Goal: Information Seeking & Learning: Learn about a topic

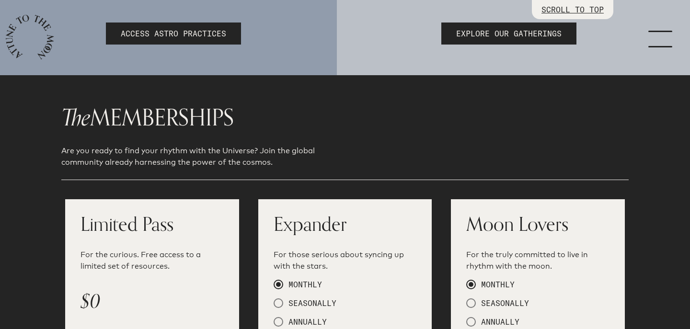
scroll to position [354, 0]
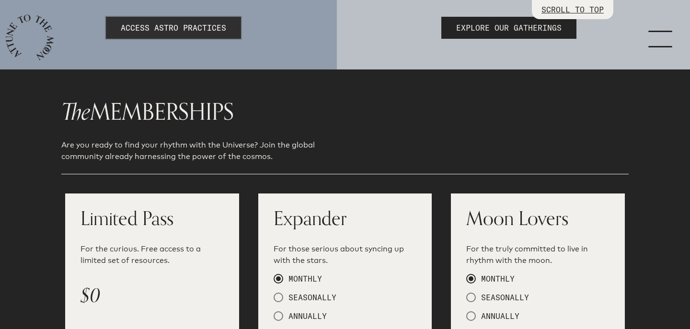
click at [149, 35] on link "ACCESS ASTRO PRACTICES" at bounding box center [173, 28] width 135 height 22
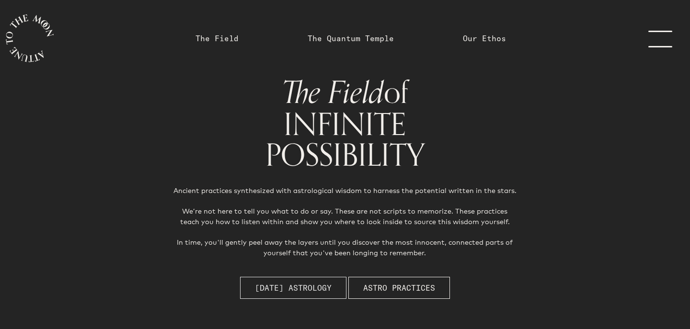
click at [316, 287] on span "[DATE] Astrology" at bounding box center [293, 287] width 77 height 11
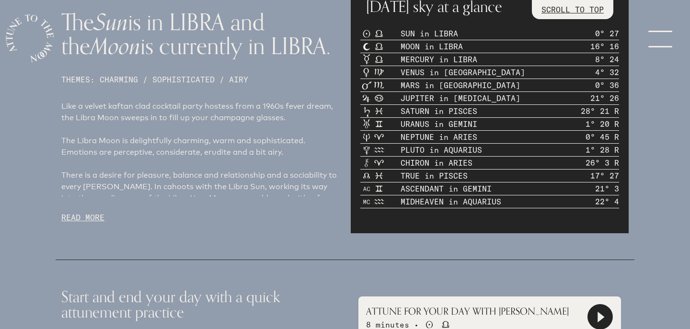
scroll to position [450, 0]
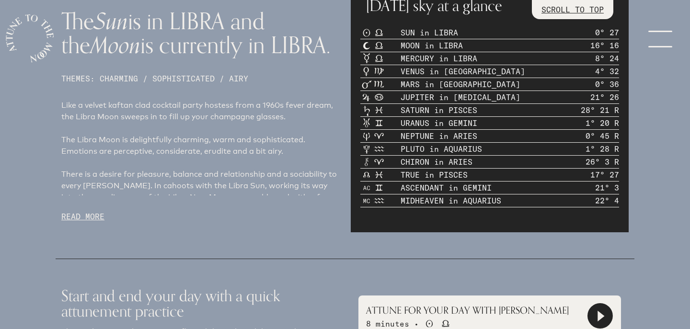
click at [86, 216] on p "READ MORE" at bounding box center [200, 216] width 278 height 11
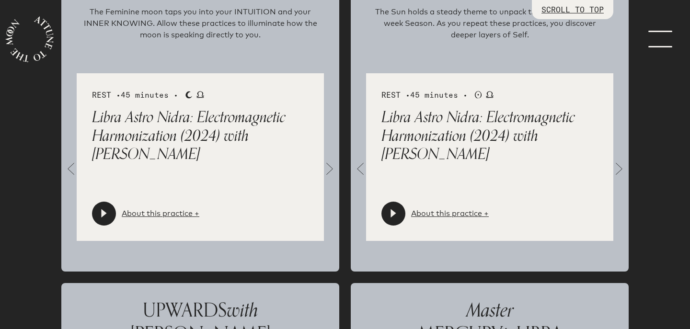
scroll to position [1150, 0]
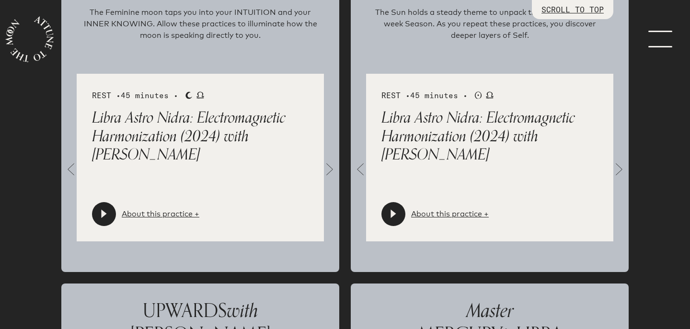
click at [334, 168] on span at bounding box center [329, 169] width 19 height 19
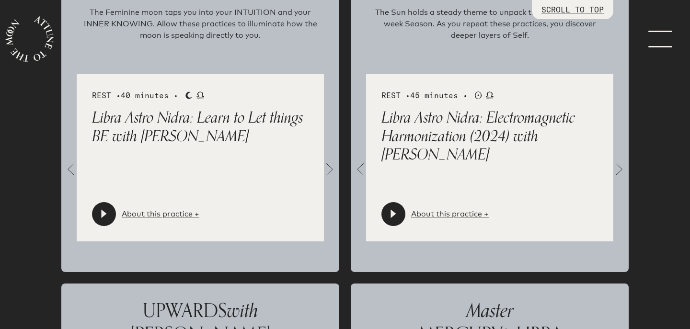
click at [334, 168] on span at bounding box center [329, 169] width 19 height 19
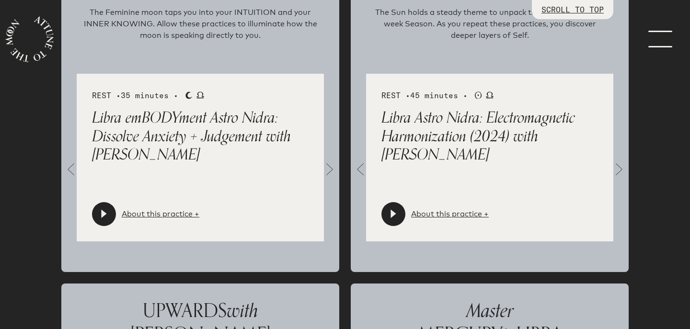
click at [334, 168] on span at bounding box center [329, 169] width 19 height 19
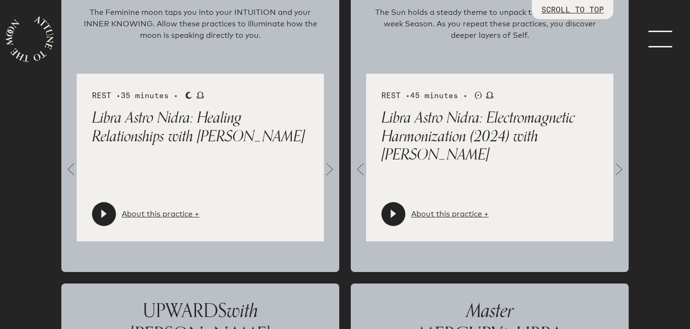
click at [334, 168] on span at bounding box center [329, 169] width 19 height 19
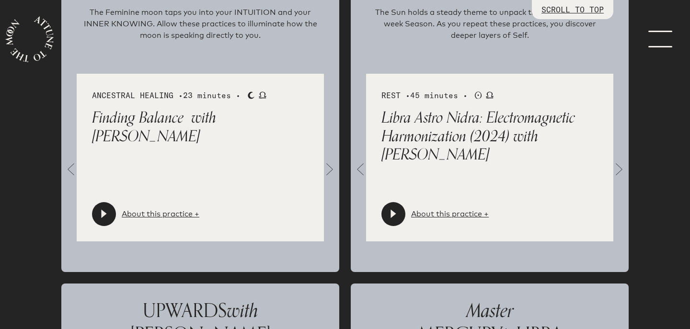
click at [334, 168] on span at bounding box center [329, 169] width 19 height 19
